Goal: Task Accomplishment & Management: Complete application form

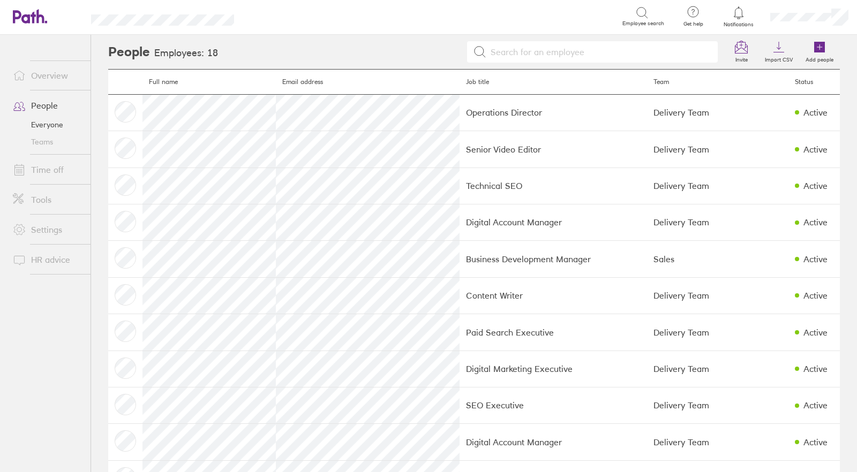
click at [50, 167] on link "Time off" at bounding box center [47, 169] width 86 height 21
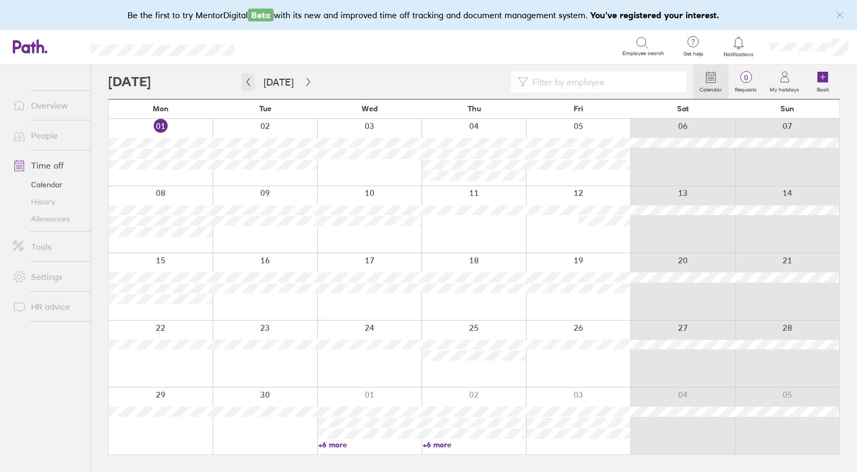
click at [247, 80] on icon "button" at bounding box center [248, 82] width 3 height 8
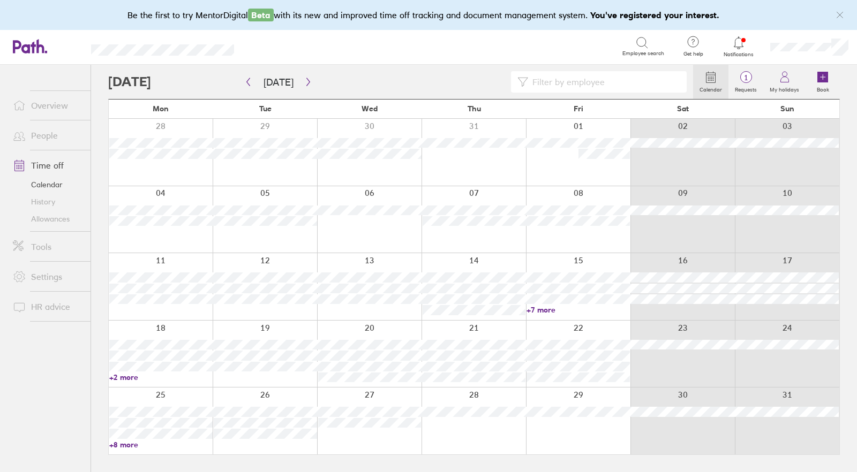
click at [557, 79] on input at bounding box center [604, 82] width 152 height 20
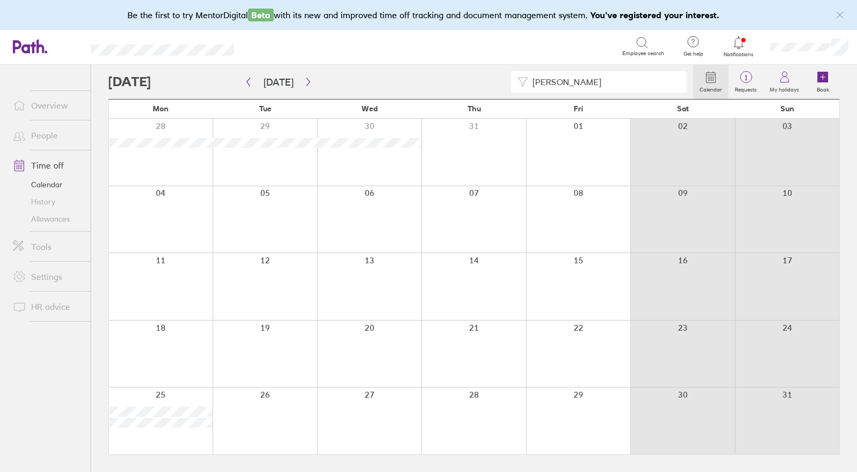
drag, startPoint x: 547, startPoint y: 80, endPoint x: 503, endPoint y: 78, distance: 44.5
click at [503, 78] on div "[PERSON_NAME]" at bounding box center [400, 81] width 585 height 21
click at [824, 82] on icon at bounding box center [822, 77] width 11 height 11
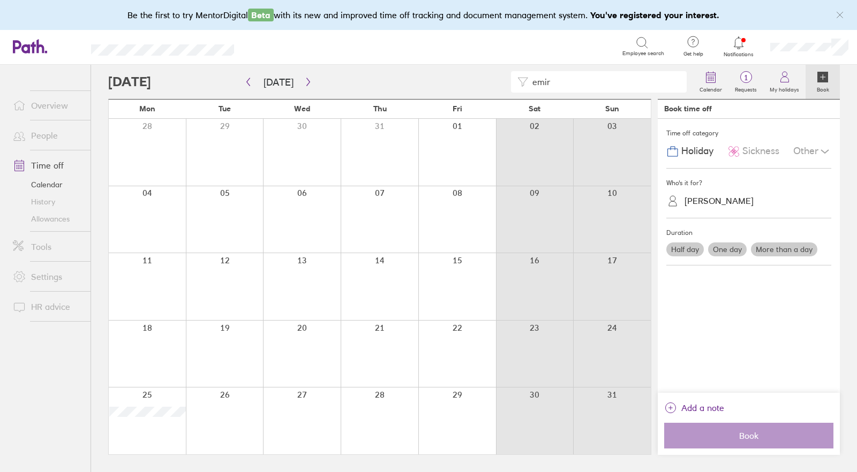
click at [706, 198] on div "[PERSON_NAME]" at bounding box center [719, 201] width 69 height 10
click at [710, 234] on div "[PERSON_NAME] (you)" at bounding box center [748, 227] width 165 height 19
click at [809, 150] on div "Other" at bounding box center [812, 151] width 38 height 20
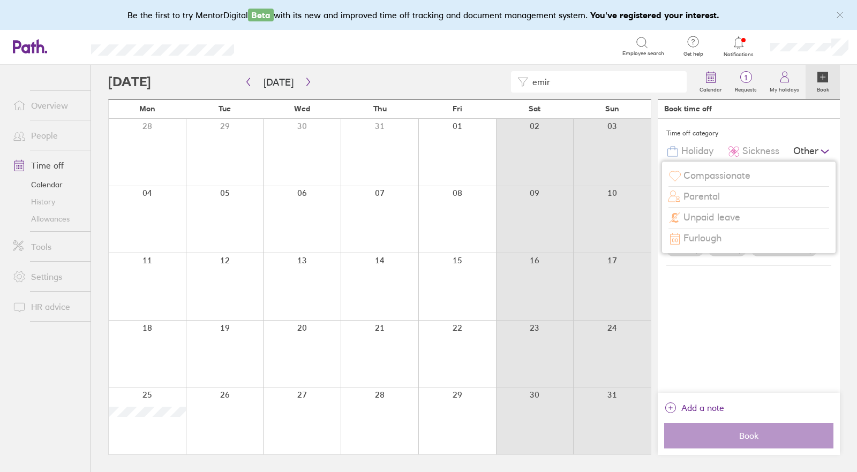
click at [711, 195] on span "Parental" at bounding box center [701, 196] width 36 height 11
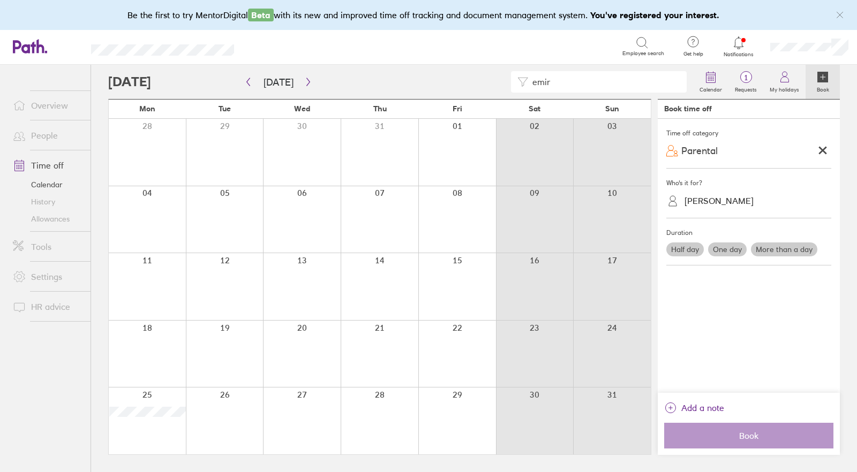
click at [776, 244] on label "More than a day" at bounding box center [784, 250] width 66 height 14
click at [0, 0] on input "More than a day" at bounding box center [0, 0] width 0 height 0
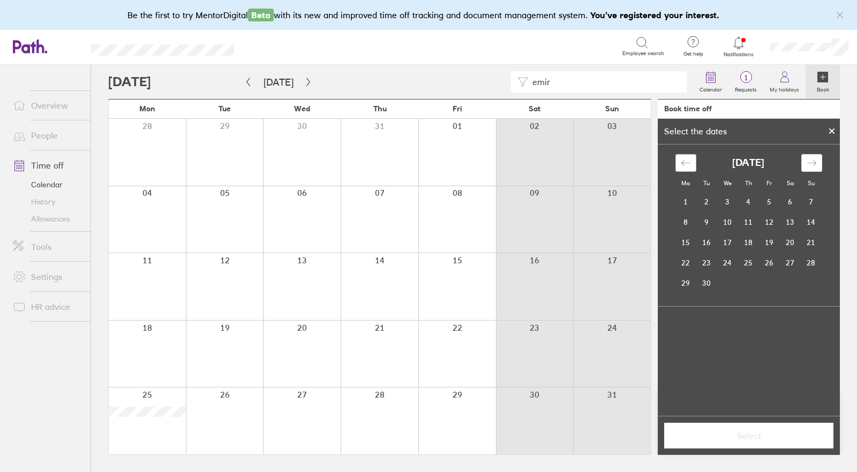
click at [689, 159] on icon "Move backward to switch to the previous month." at bounding box center [686, 163] width 10 height 10
click at [747, 242] on td "14" at bounding box center [748, 242] width 21 height 20
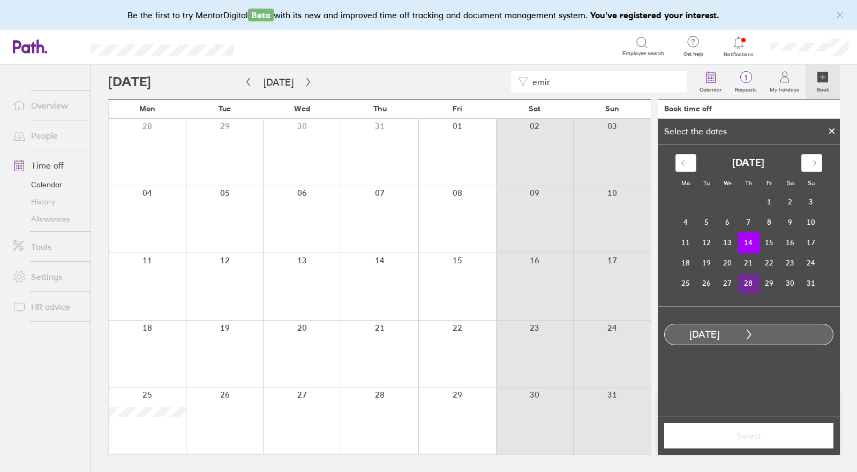
click at [753, 282] on td "28" at bounding box center [748, 283] width 21 height 20
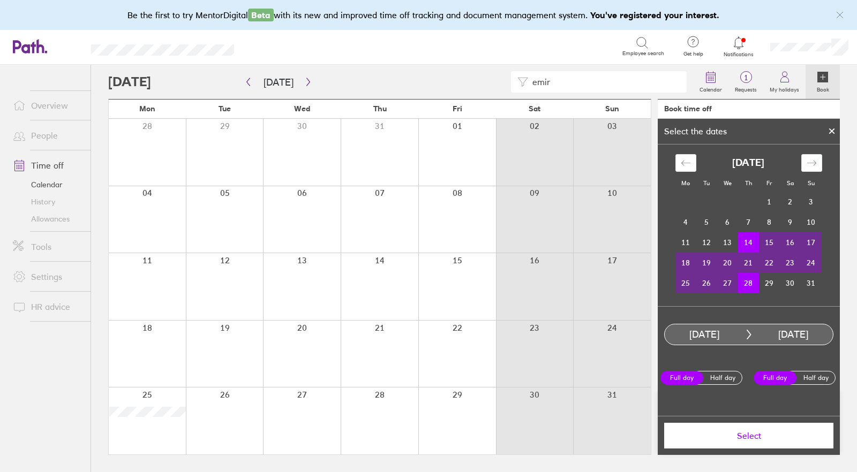
click at [748, 437] on span "Select" at bounding box center [749, 436] width 154 height 10
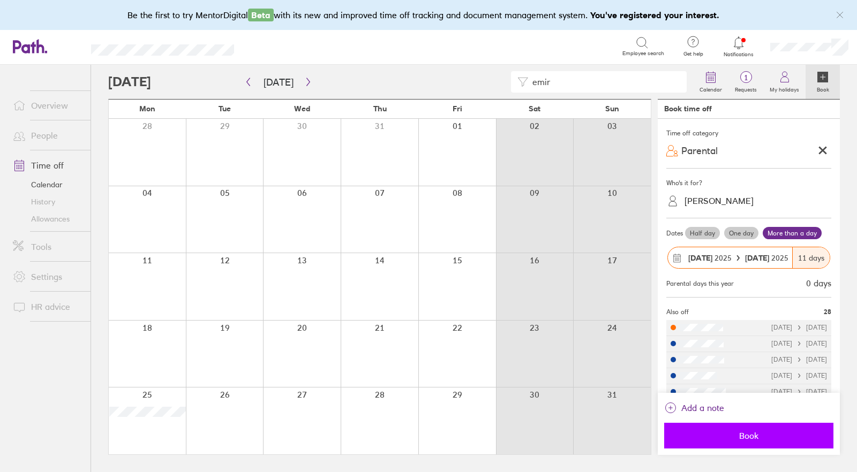
click at [746, 433] on span "Book" at bounding box center [749, 436] width 154 height 10
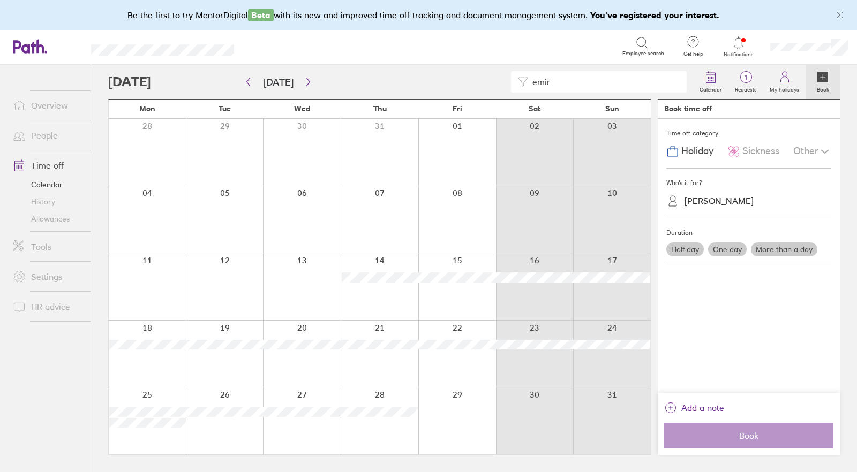
click at [577, 77] on input "emir" at bounding box center [604, 82] width 152 height 20
drag, startPoint x: 563, startPoint y: 77, endPoint x: 511, endPoint y: 77, distance: 52.0
click at [511, 77] on div "emir" at bounding box center [400, 81] width 585 height 21
click at [577, 88] on input "vinod" at bounding box center [604, 82] width 152 height 20
drag, startPoint x: 552, startPoint y: 84, endPoint x: 508, endPoint y: 82, distance: 44.5
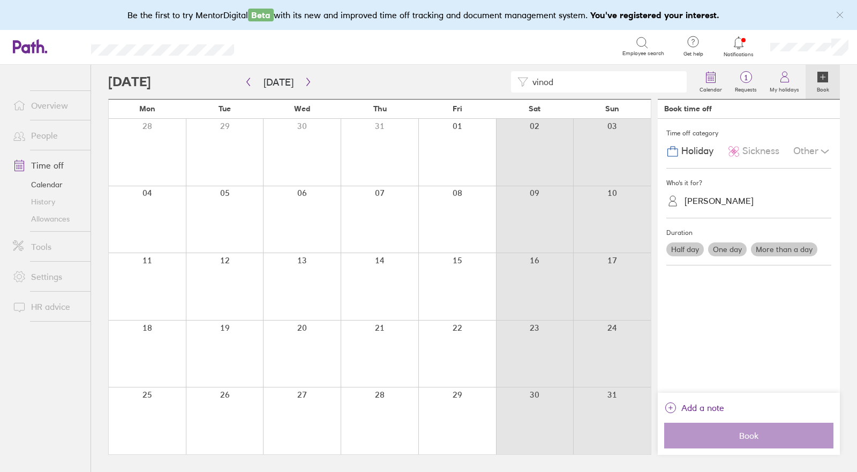
click at [508, 82] on div "vinod" at bounding box center [400, 81] width 585 height 21
click at [544, 77] on input "[PERSON_NAME]" at bounding box center [604, 82] width 152 height 20
drag, startPoint x: 543, startPoint y: 84, endPoint x: 516, endPoint y: 86, distance: 27.4
click at [516, 86] on div "[PERSON_NAME]" at bounding box center [599, 81] width 176 height 21
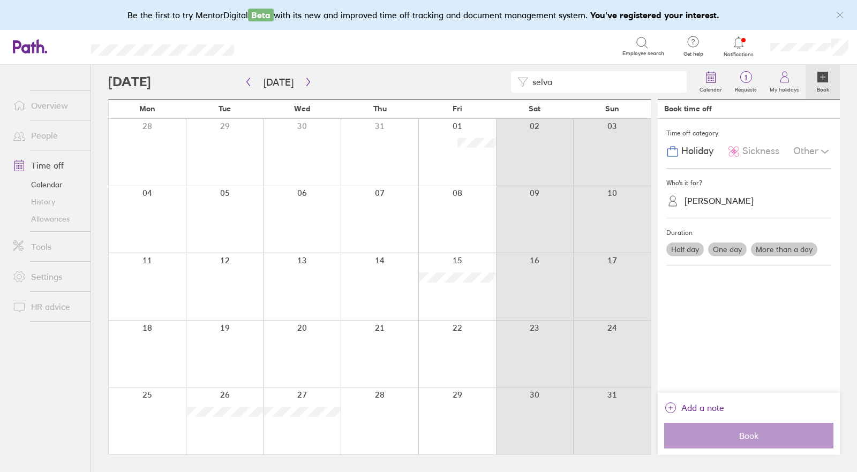
click at [543, 84] on input "selva" at bounding box center [604, 82] width 152 height 20
drag, startPoint x: 579, startPoint y: 84, endPoint x: 506, endPoint y: 80, distance: 72.9
click at [506, 80] on div "arund" at bounding box center [400, 81] width 585 height 21
type input "h"
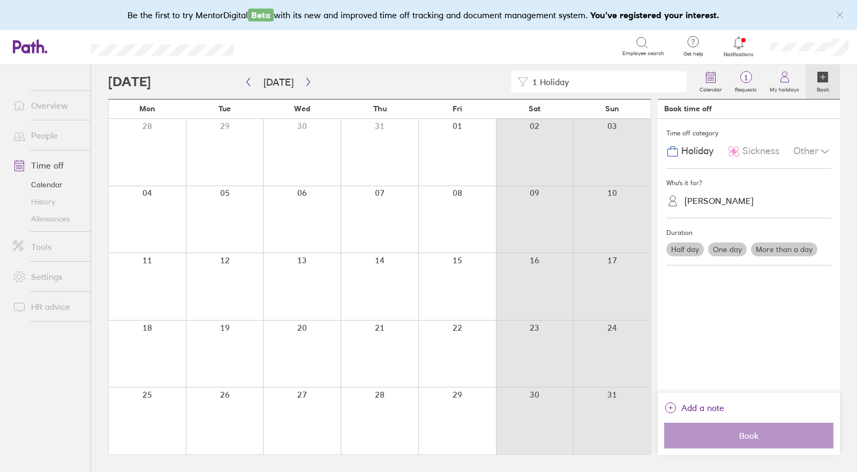
drag, startPoint x: 522, startPoint y: 85, endPoint x: 472, endPoint y: 84, distance: 50.4
click at [472, 84] on div "1 Holiday" at bounding box center [400, 81] width 585 height 21
drag, startPoint x: 580, startPoint y: 84, endPoint x: 483, endPoint y: 88, distance: 97.0
click at [484, 88] on div "ajay" at bounding box center [400, 81] width 585 height 21
click at [541, 81] on input "aksah" at bounding box center [604, 82] width 152 height 20
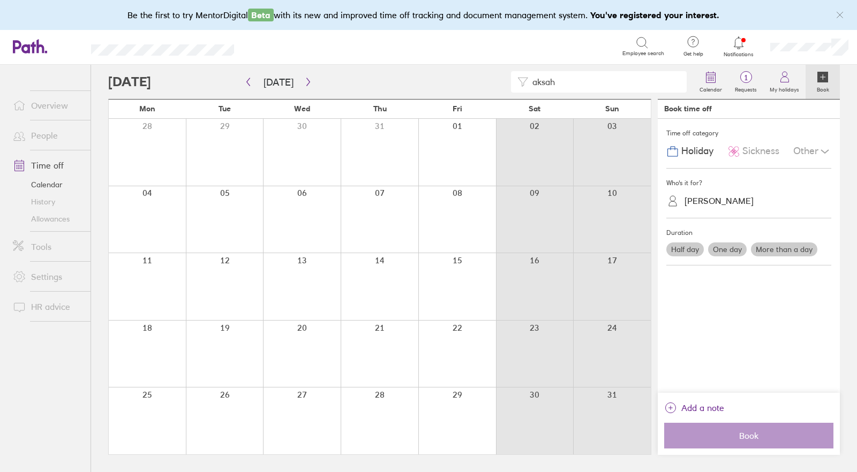
click at [558, 81] on input "aksah" at bounding box center [604, 82] width 152 height 20
drag, startPoint x: 509, startPoint y: 78, endPoint x: 502, endPoint y: 78, distance: 7.5
click at [501, 78] on div "aks" at bounding box center [400, 81] width 585 height 21
click at [503, 81] on div "edig" at bounding box center [400, 81] width 585 height 21
drag, startPoint x: 564, startPoint y: 78, endPoint x: 518, endPoint y: 79, distance: 45.5
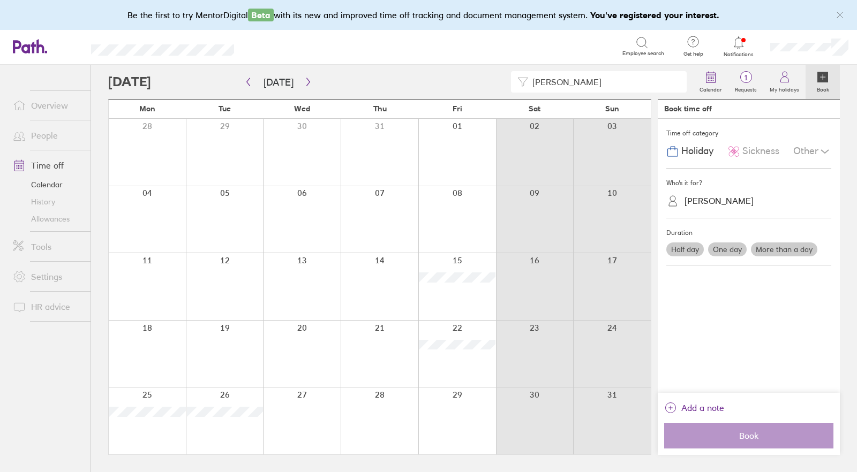
click at [518, 79] on div "[PERSON_NAME]" at bounding box center [599, 81] width 176 height 21
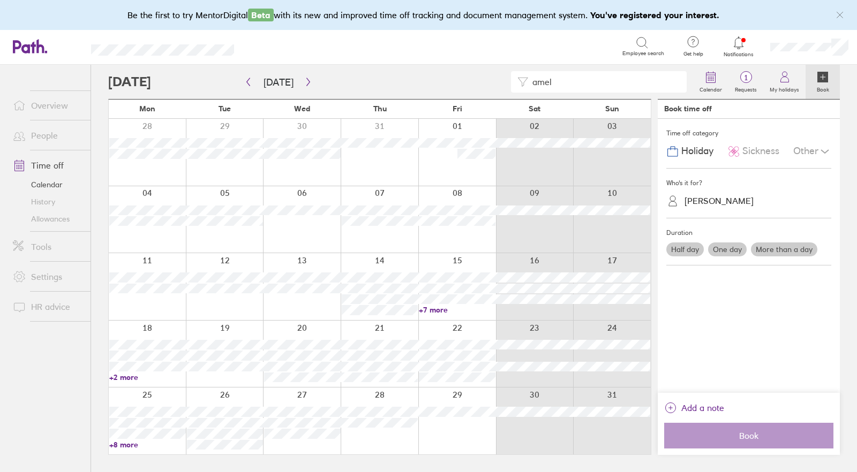
type input "amel"
